Goal: Transaction & Acquisition: Book appointment/travel/reservation

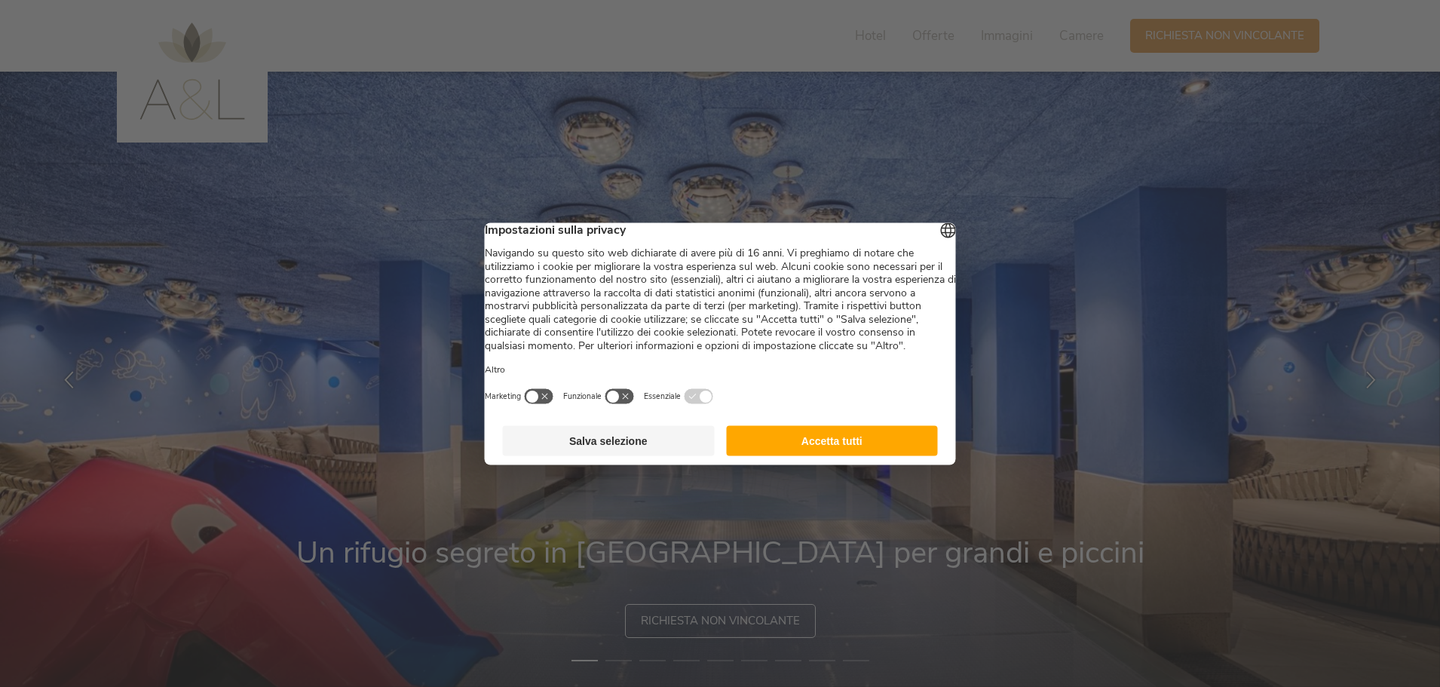
click at [840, 455] on button "Accetta tutti" at bounding box center [832, 440] width 212 height 30
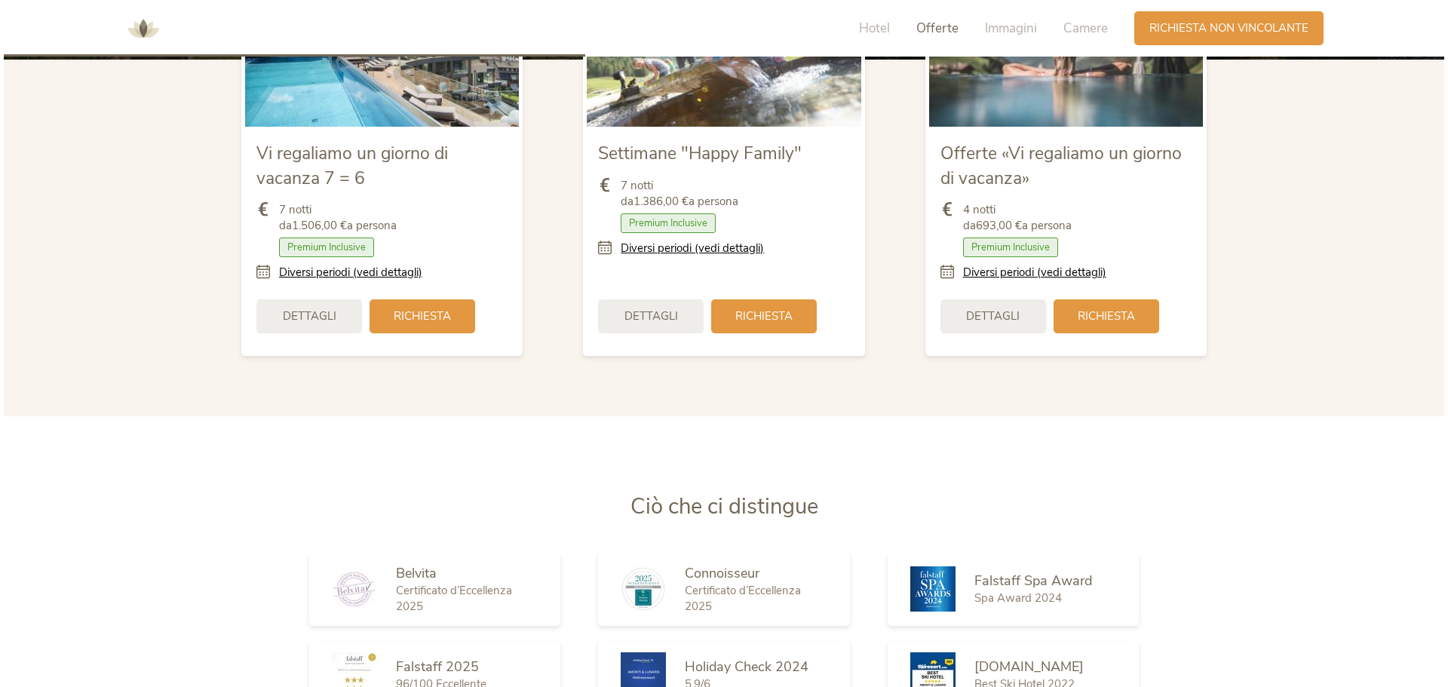
scroll to position [1735, 0]
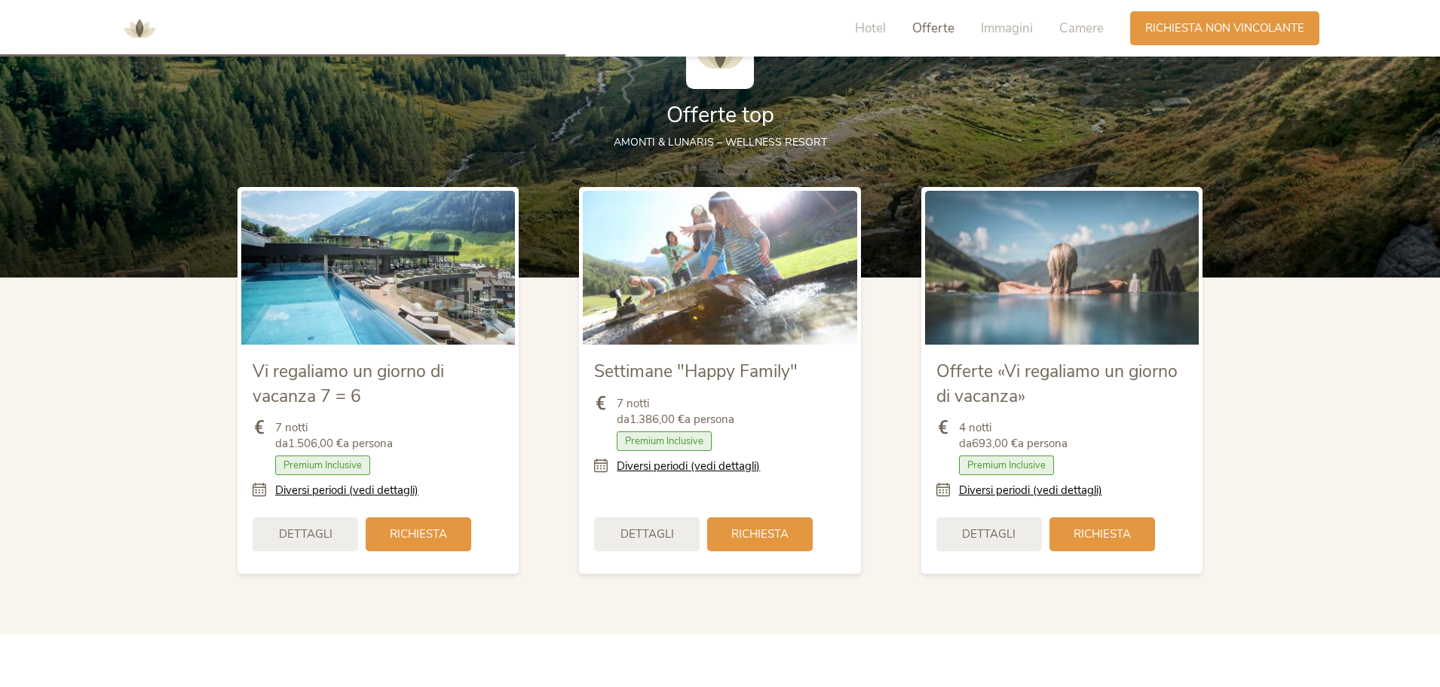
click at [962, 376] on span "Offerte «Vi regaliamo un giorno di vacanza»" at bounding box center [1057, 384] width 241 height 48
click at [983, 285] on img at bounding box center [1062, 268] width 274 height 154
click at [1001, 530] on span "Dettagli" at bounding box center [989, 533] width 54 height 16
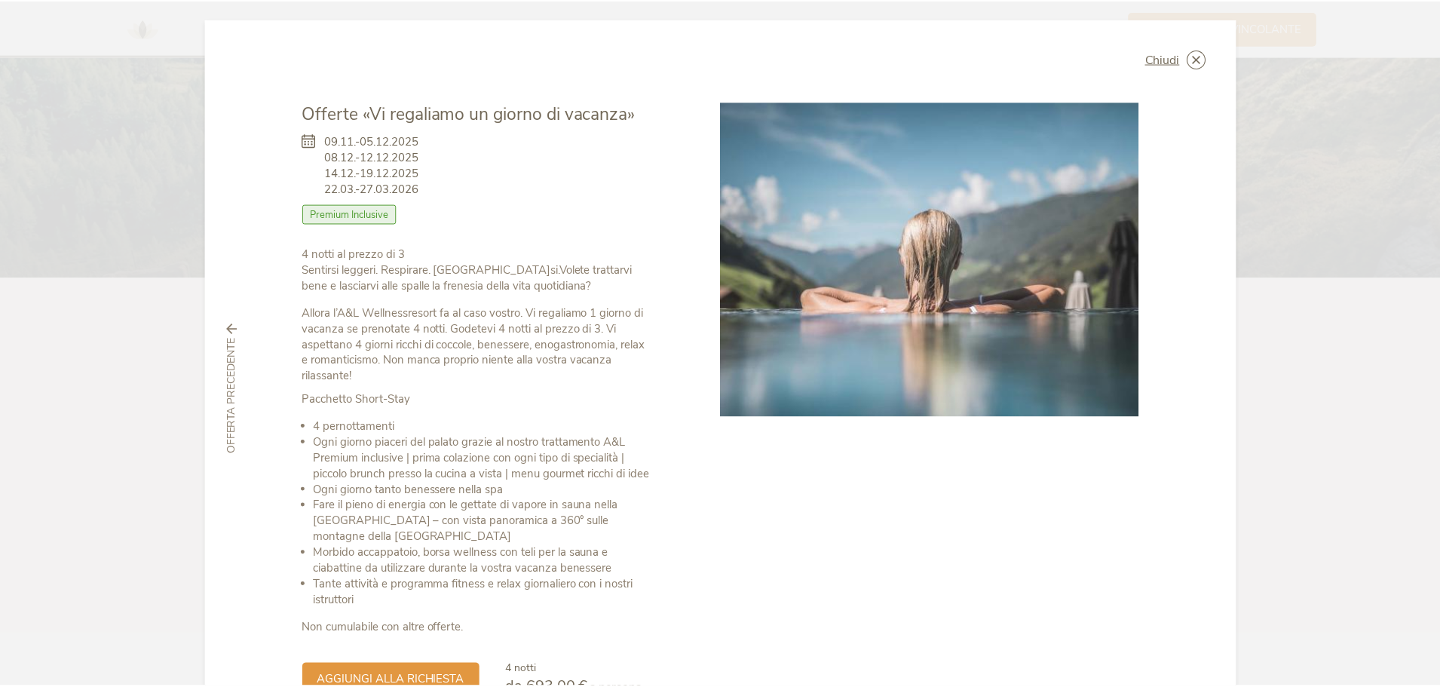
scroll to position [0, 0]
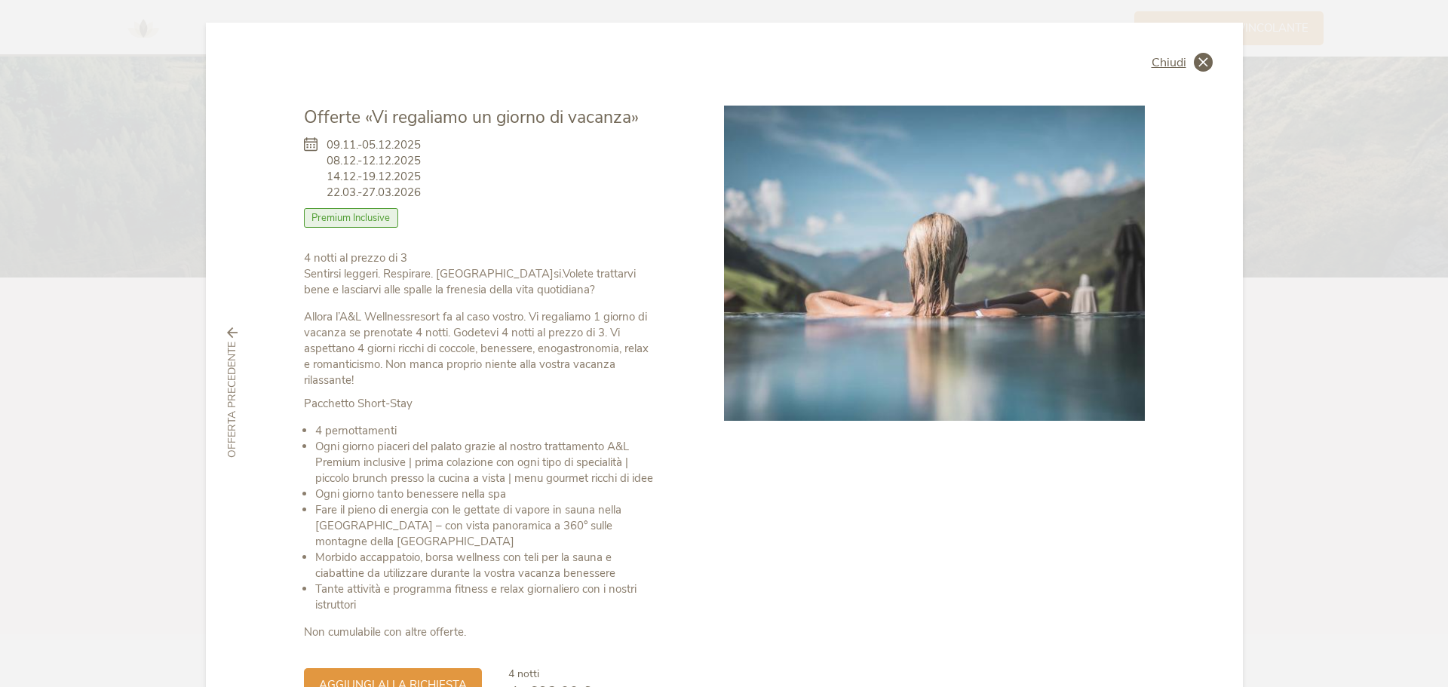
click at [1188, 64] on div "Chiudi" at bounding box center [1182, 62] width 61 height 19
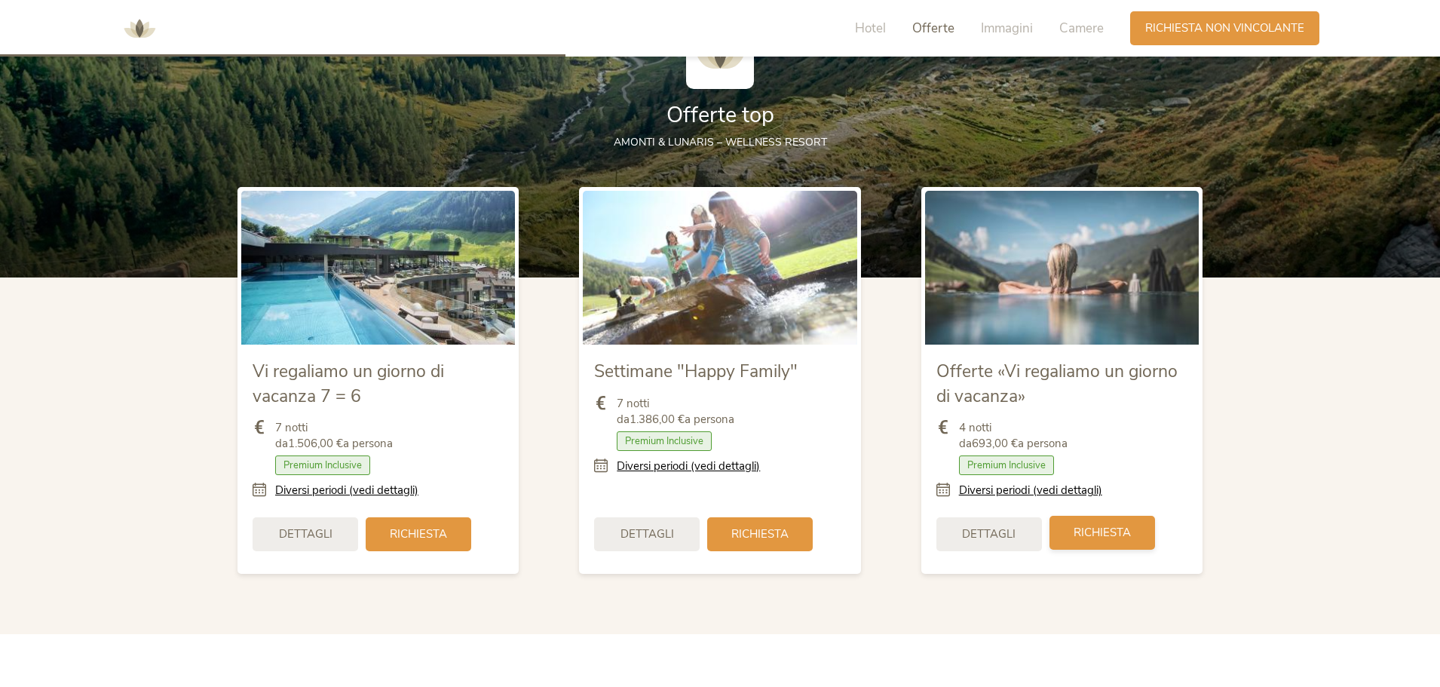
click at [1094, 539] on span "Richiesta" at bounding box center [1102, 533] width 57 height 16
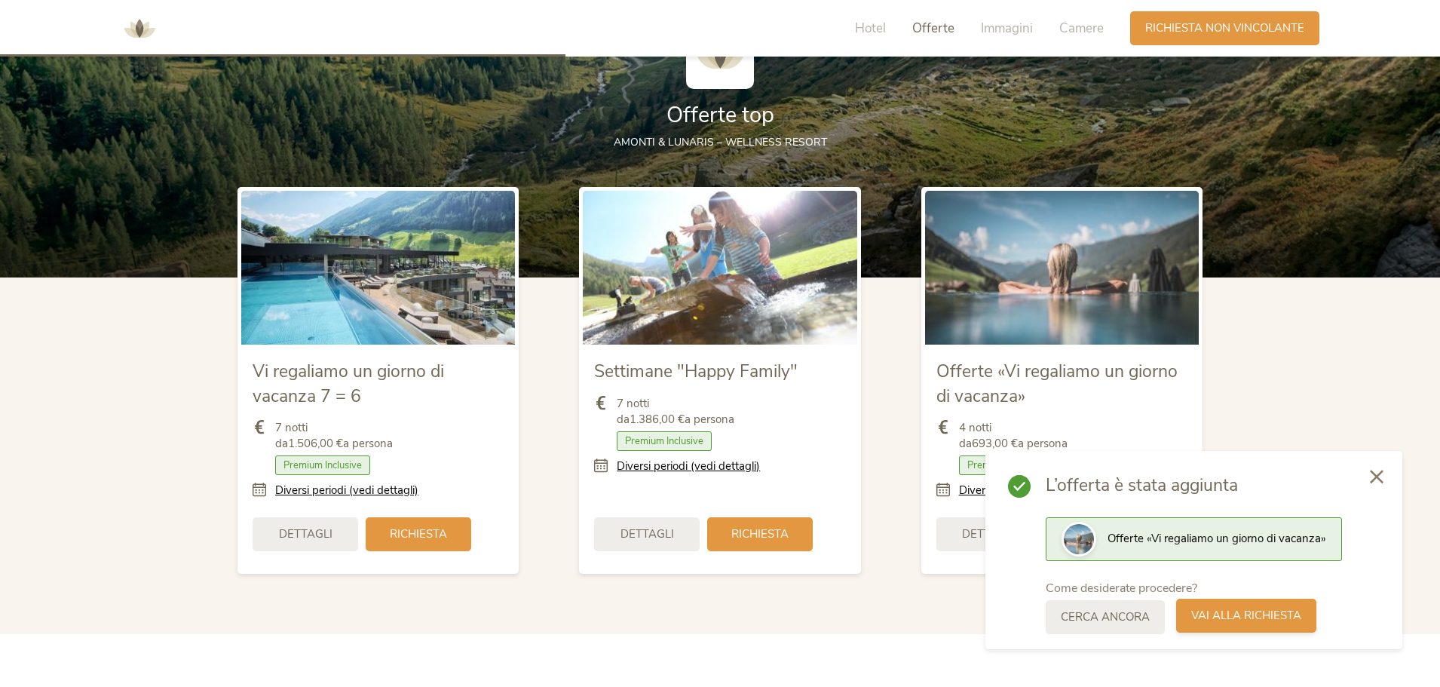
click at [1201, 615] on span "Vai alla richiesta" at bounding box center [1247, 616] width 110 height 16
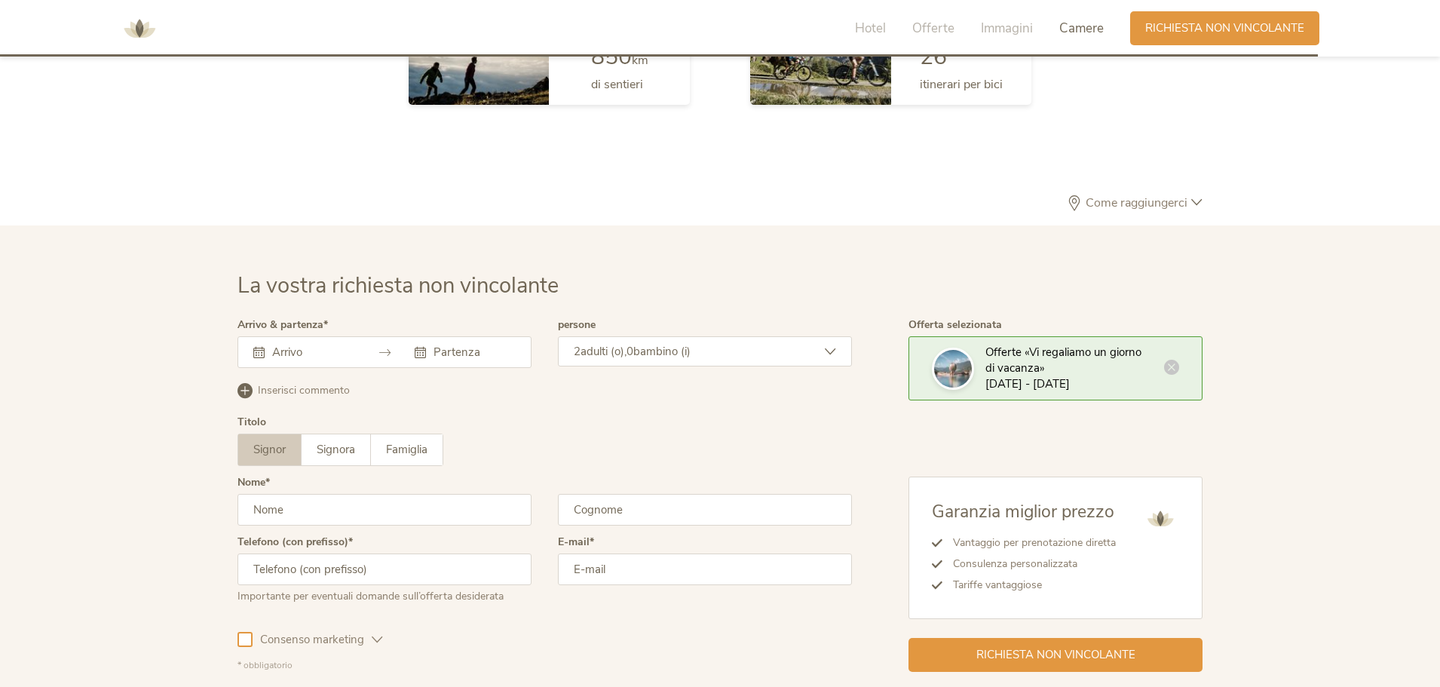
scroll to position [4417, 0]
